Goal: Information Seeking & Learning: Learn about a topic

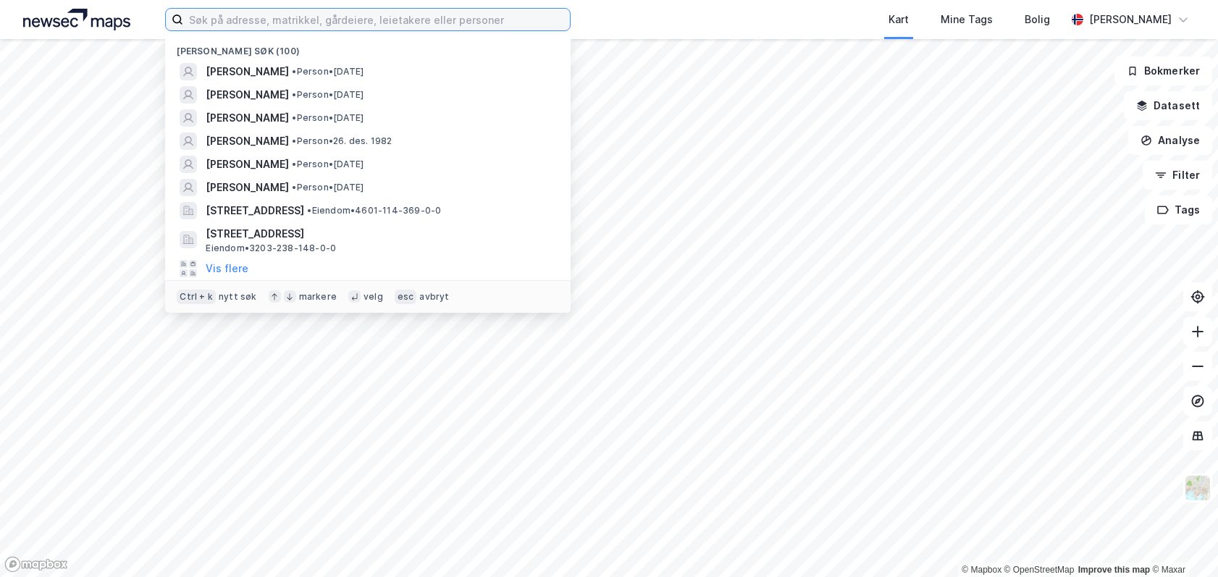
click at [331, 16] on input at bounding box center [376, 20] width 387 height 22
paste input "[STREET_ADDRESS]"
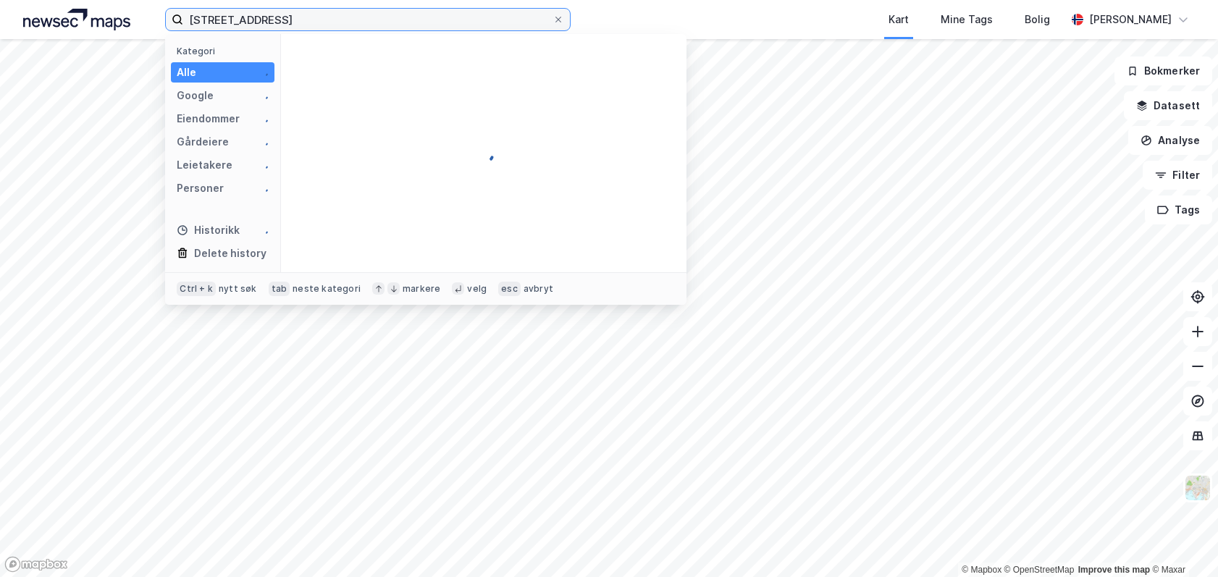
type input "[STREET_ADDRESS]"
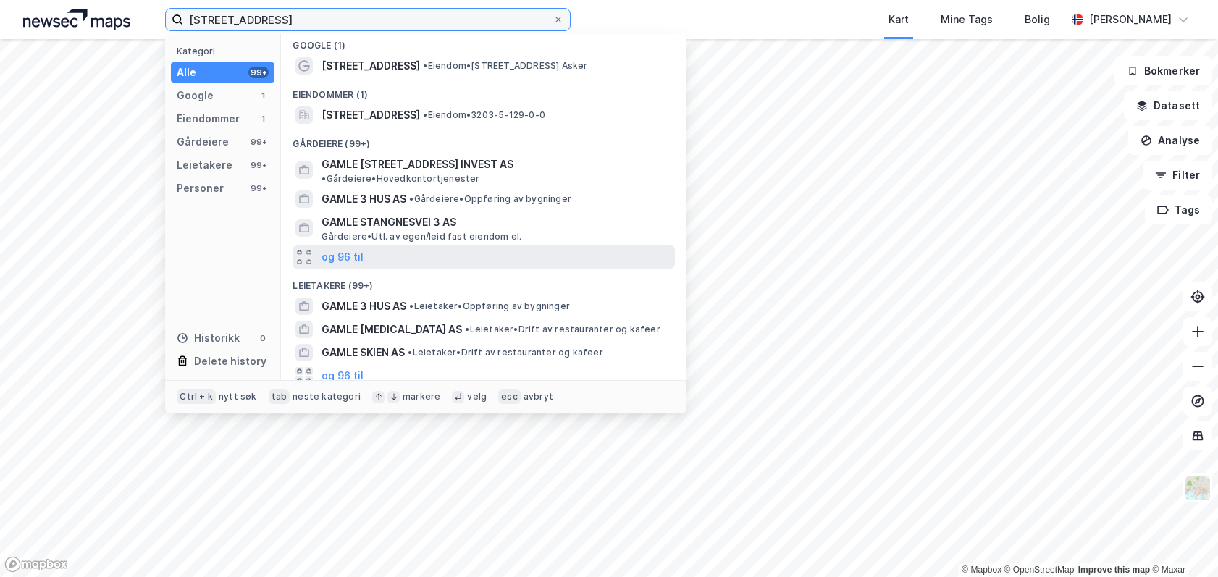
scroll to position [7, 0]
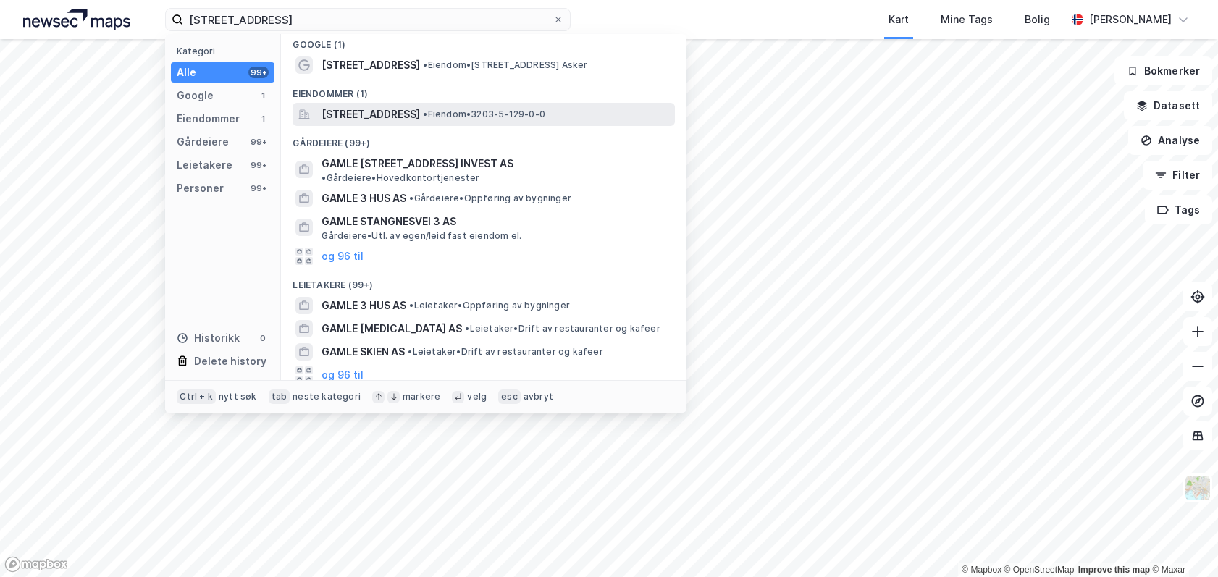
click at [420, 109] on span "[STREET_ADDRESS]" at bounding box center [371, 114] width 98 height 17
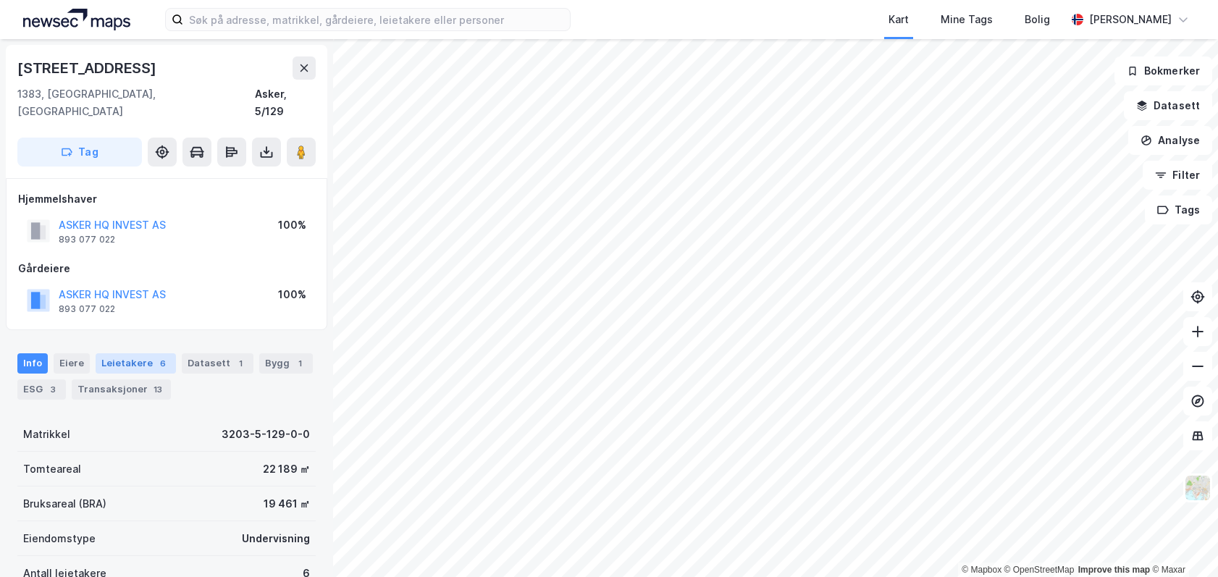
click at [128, 353] on div "Leietakere 6" at bounding box center [136, 363] width 80 height 20
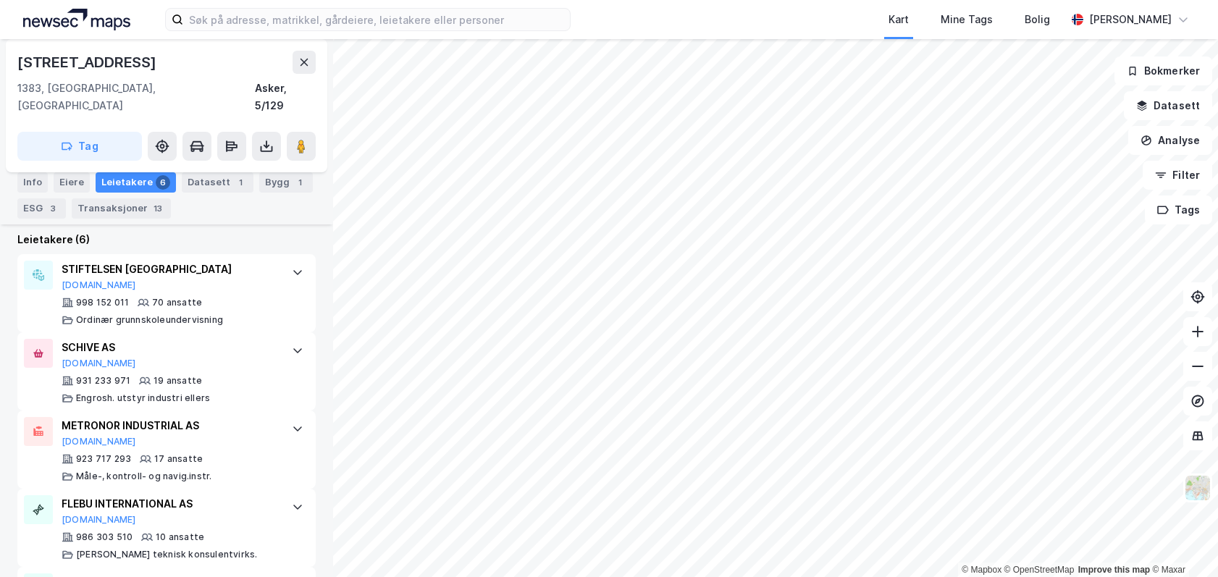
scroll to position [425, 0]
click at [680, 279] on div "© Mapbox © OpenStreetMap Improve this map © Maxar Gamle Borgenvei 3 1383, Asker…" at bounding box center [609, 308] width 1218 height 538
click at [298, 137] on button at bounding box center [301, 146] width 29 height 29
click at [77, 167] on div "Info Eiere Leietakere 6 Datasett 1 Bygg 1 ESG 3 Transaksjoner 13" at bounding box center [166, 190] width 333 height 70
click at [28, 205] on div "ESG 3" at bounding box center [41, 208] width 49 height 20
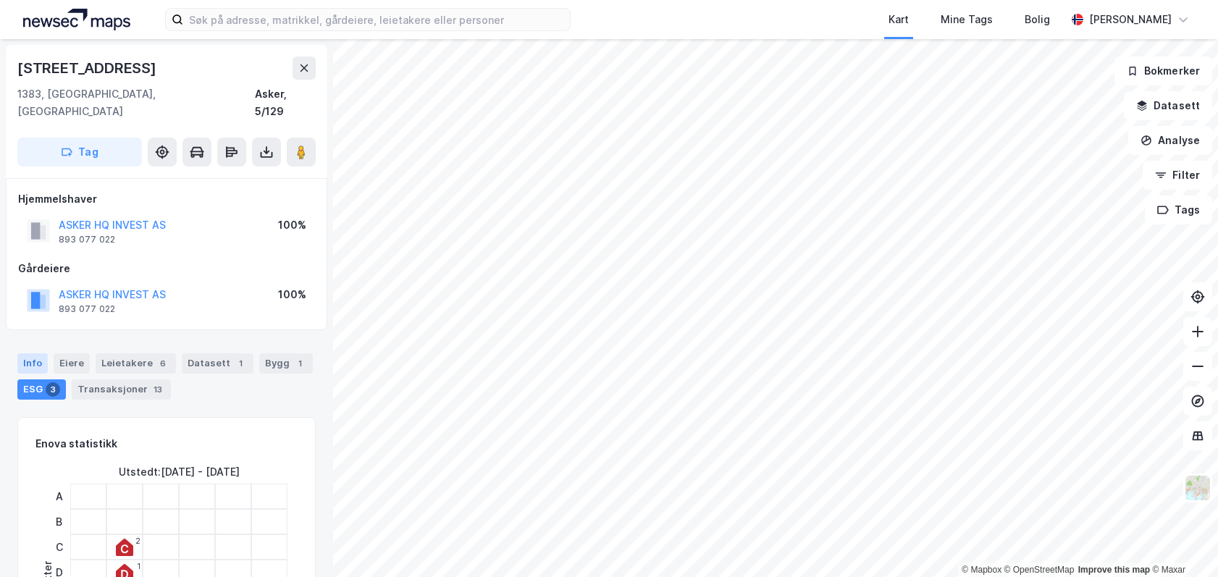
click at [34, 353] on div "Info" at bounding box center [32, 363] width 30 height 20
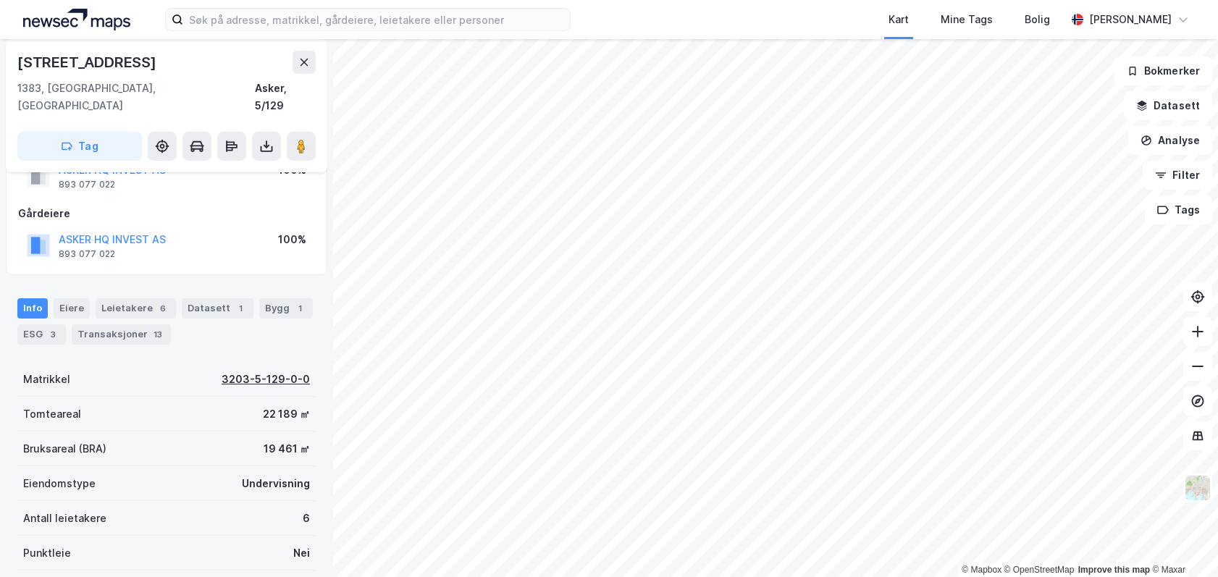
scroll to position [48, 0]
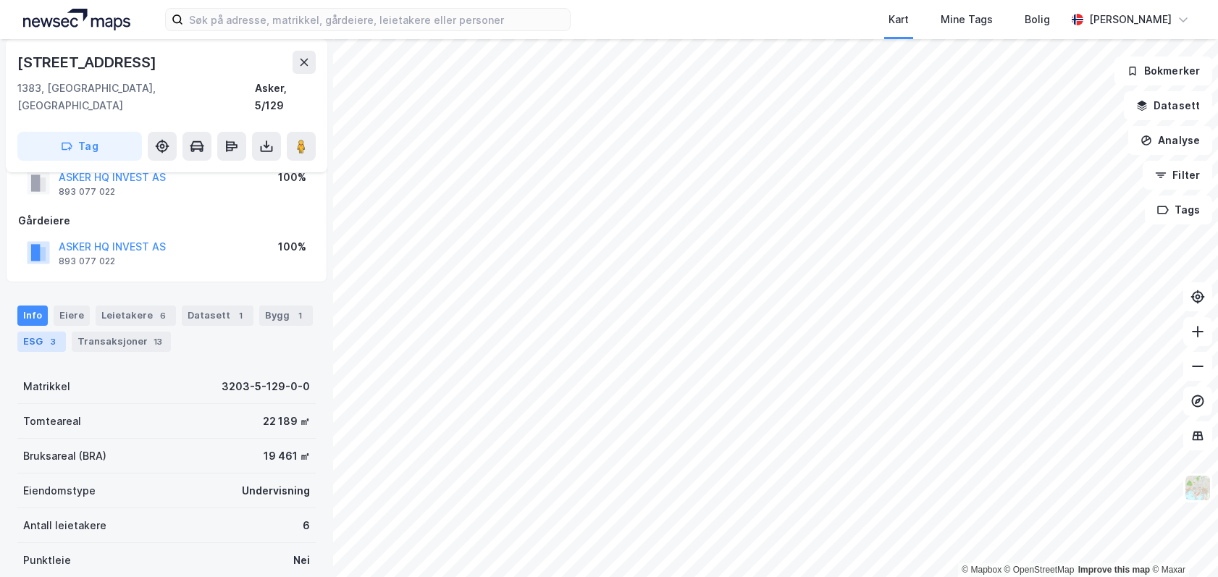
click at [41, 332] on div "ESG 3" at bounding box center [41, 342] width 49 height 20
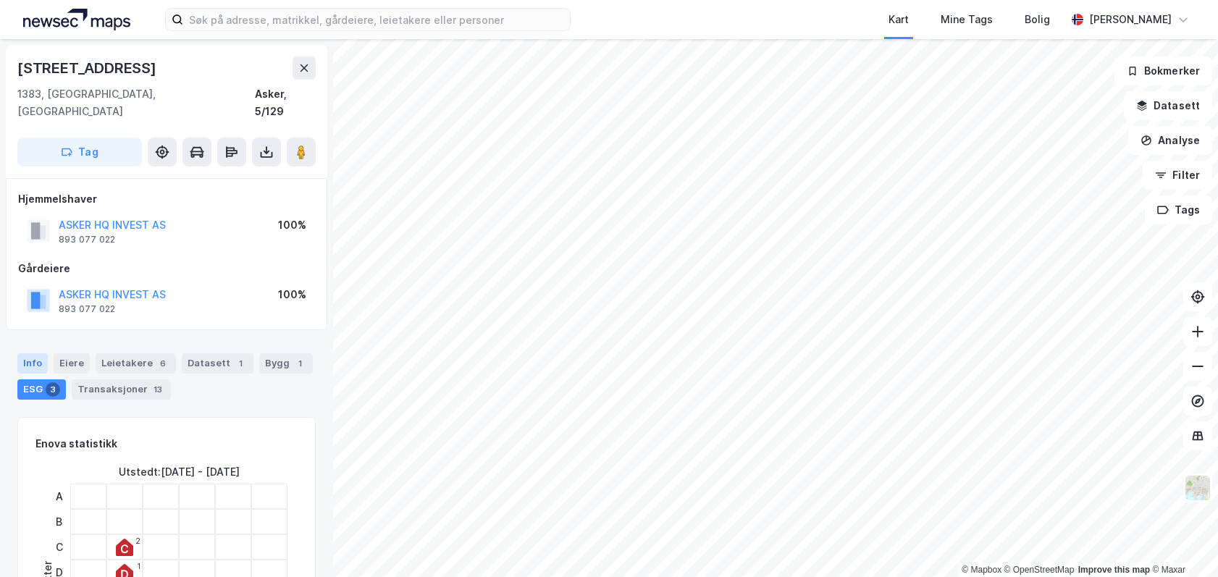
click at [38, 353] on div "Info" at bounding box center [32, 363] width 30 height 20
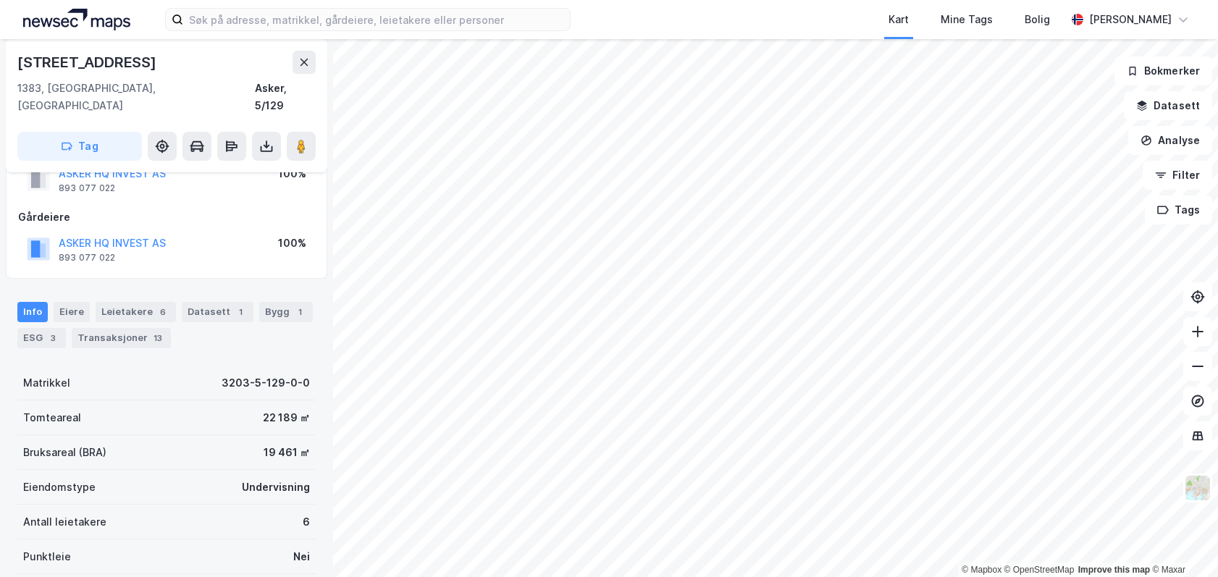
scroll to position [46, 0]
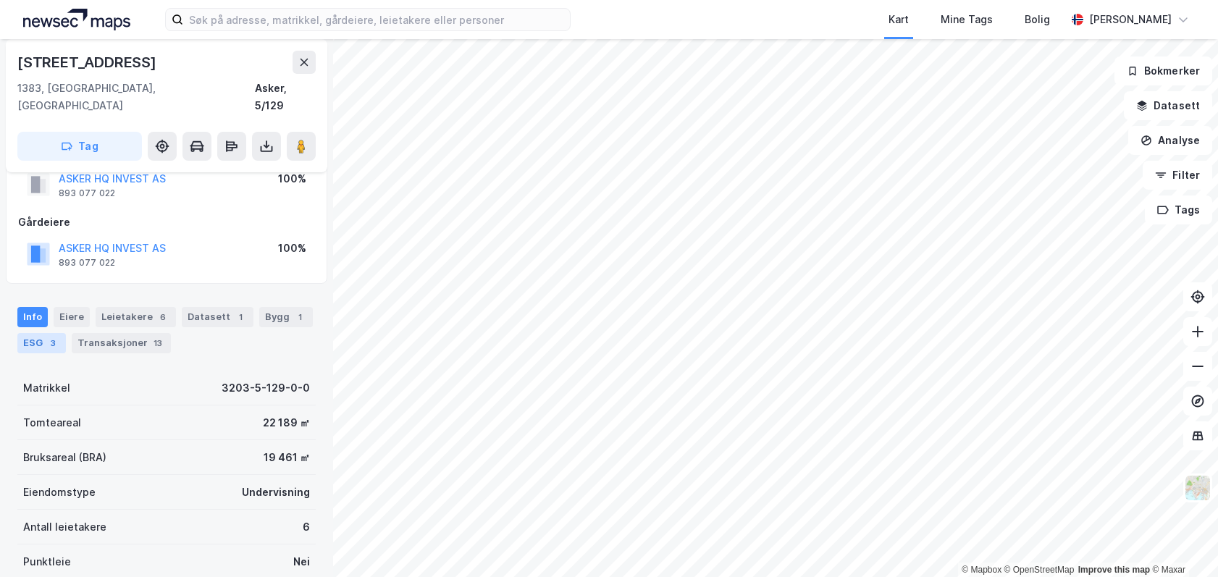
click at [52, 333] on div "ESG 3" at bounding box center [41, 343] width 49 height 20
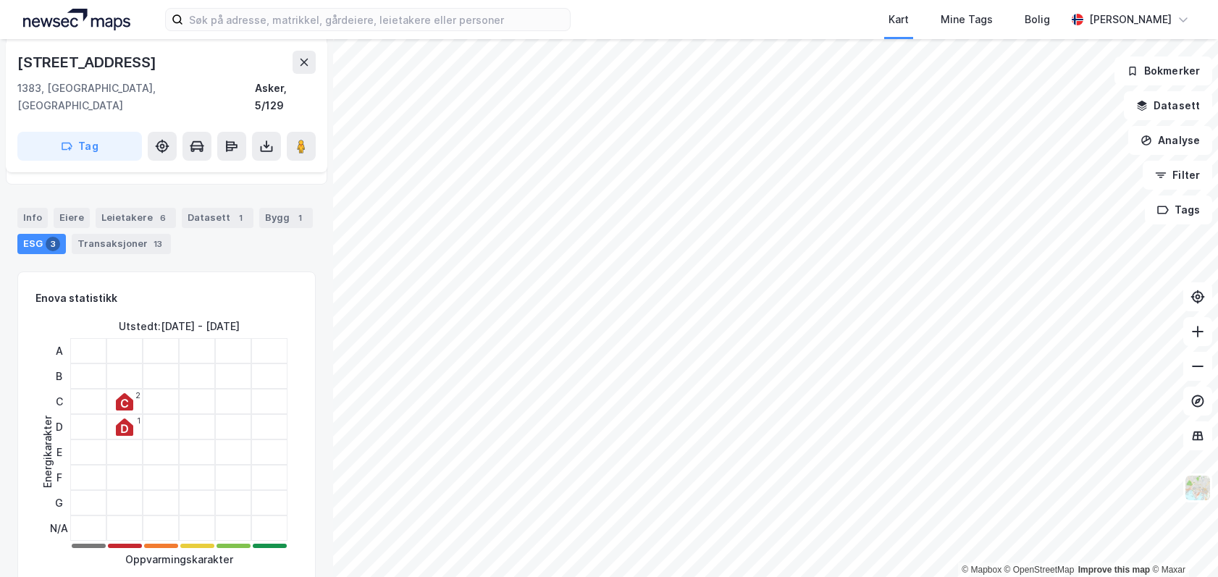
scroll to position [145, 0]
click at [295, 243] on div "Info Eiere Leietakere 6 Datasett 1 Bygg 1 ESG 3 Transaksjoner 13" at bounding box center [166, 226] width 333 height 70
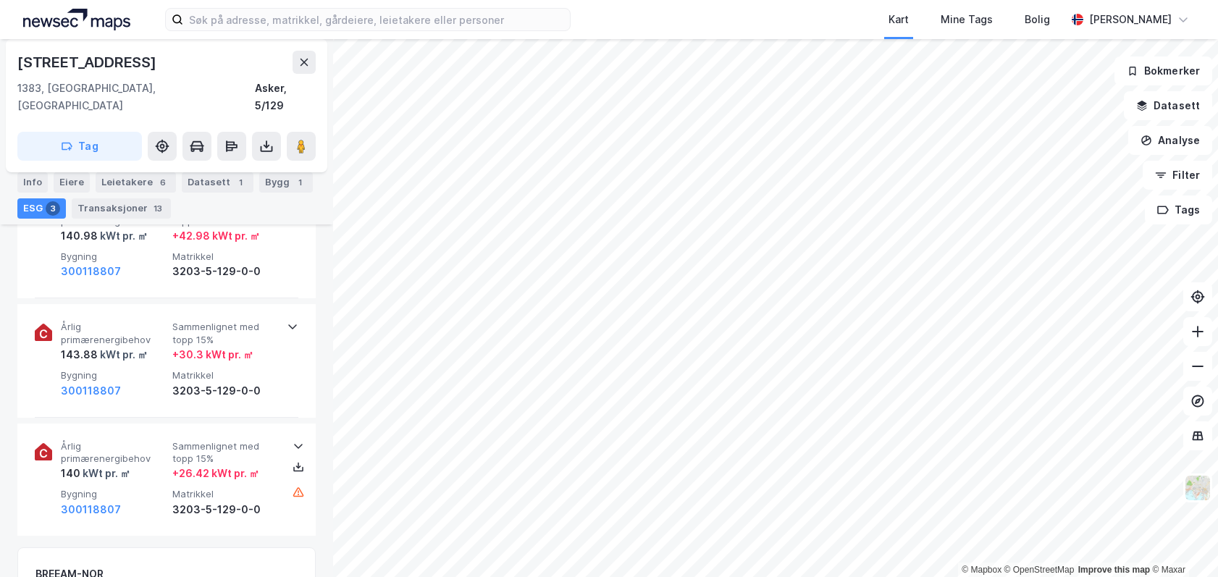
scroll to position [581, 0]
